Goal: Information Seeking & Learning: Find specific fact

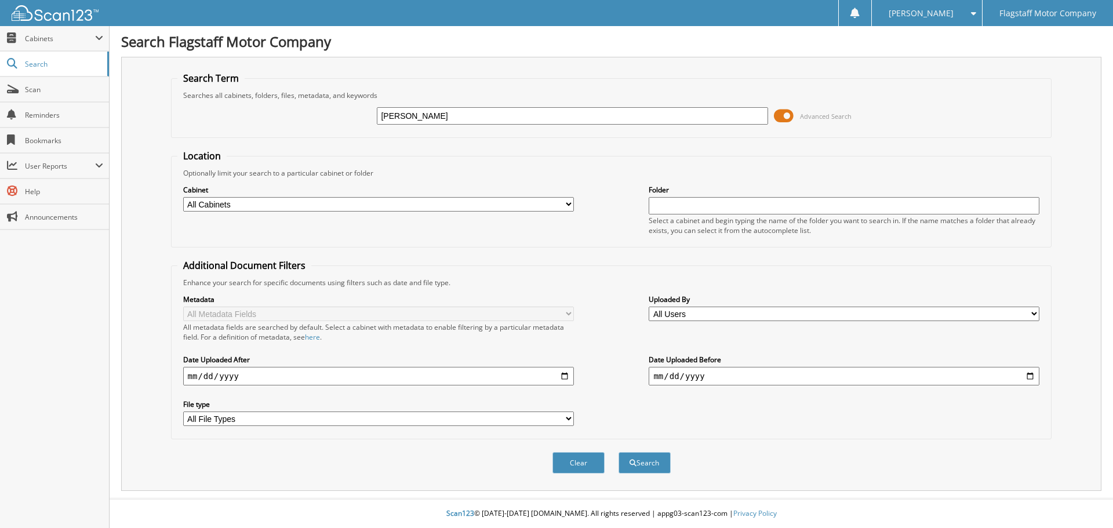
type input "EVA MAURICE"
click at [427, 201] on select "All Cabinets ACCOUNTS PAYABLE ACCOUNTS RECEIVABLE ADVERTISING BRADY MARTZ CAR D…" at bounding box center [378, 204] width 391 height 14
select select "16195"
click at [183, 197] on select "All Cabinets ACCOUNTS PAYABLE ACCOUNTS RECEIVABLE ADVERTISING BRADY MARTZ CAR D…" at bounding box center [378, 204] width 391 height 14
click at [528, 118] on input "EVA MAURICE" at bounding box center [572, 115] width 391 height 17
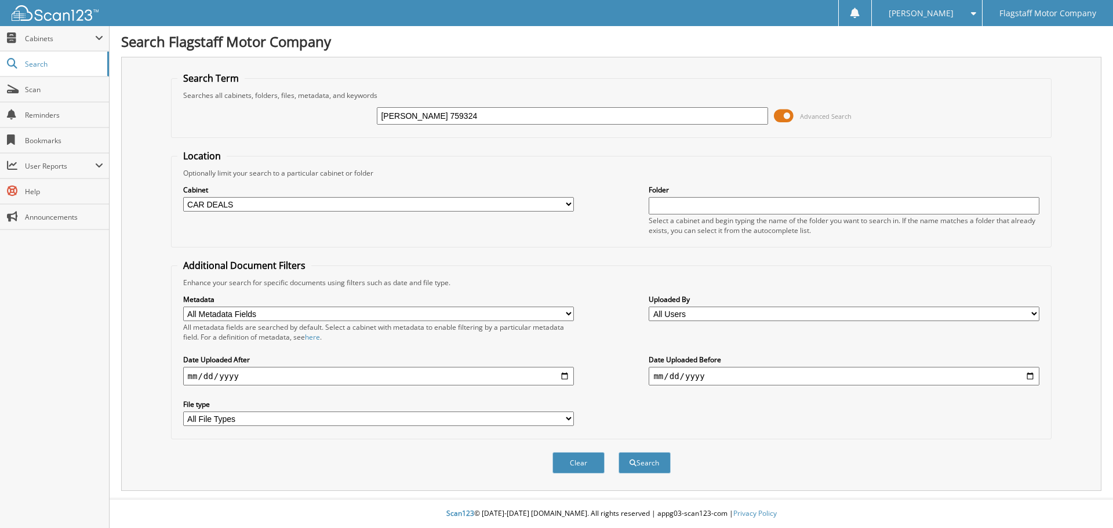
type input "[PERSON_NAME] 759324"
click at [658, 452] on div "Search" at bounding box center [644, 463] width 54 height 24
click at [655, 455] on button "Search" at bounding box center [644, 462] width 52 height 21
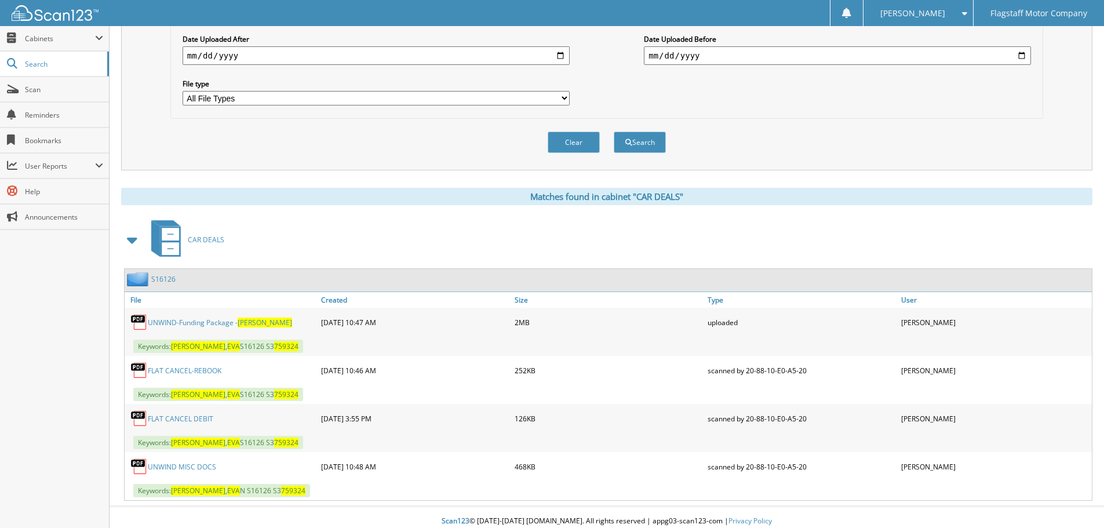
scroll to position [329, 0]
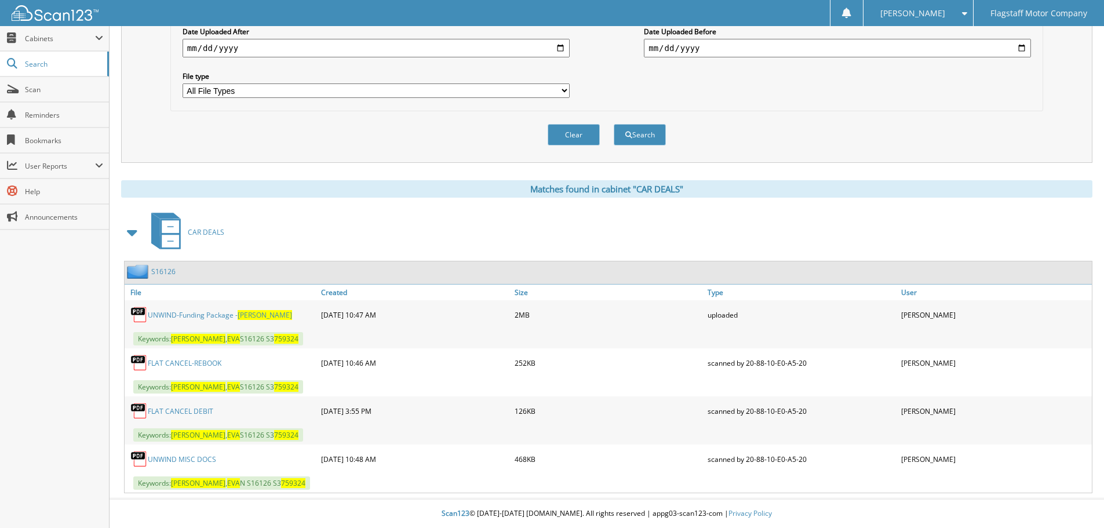
click at [162, 269] on link "S16126" at bounding box center [163, 272] width 24 height 10
